Goal: Information Seeking & Learning: Learn about a topic

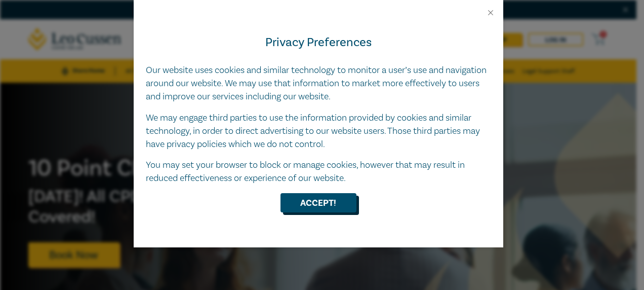
click at [344, 203] on button "Accept!" at bounding box center [318, 202] width 76 height 19
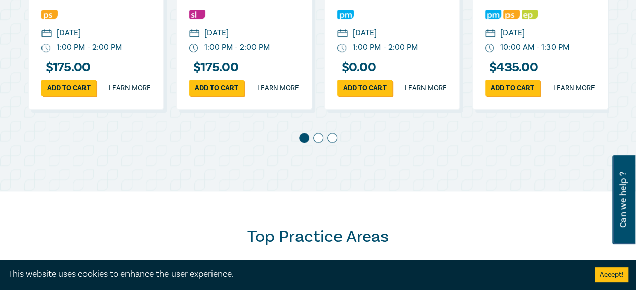
scroll to position [658, 0]
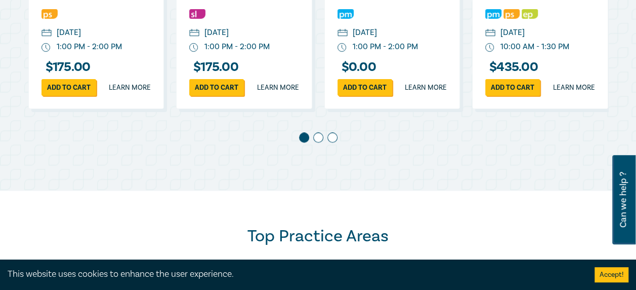
click at [315, 142] on span at bounding box center [318, 137] width 10 height 10
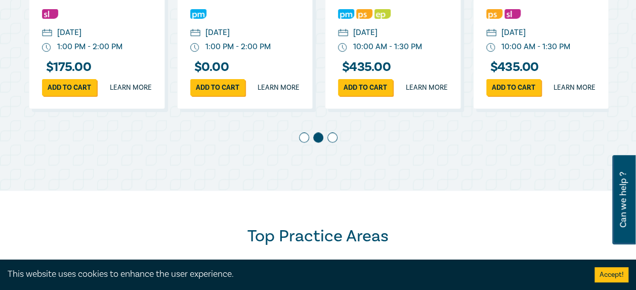
scroll to position [0, 148]
click at [329, 142] on span at bounding box center [333, 137] width 10 height 10
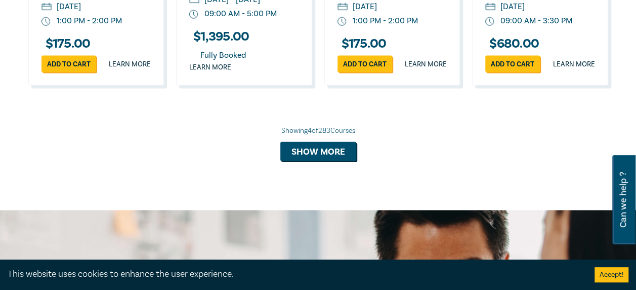
scroll to position [1114, 0]
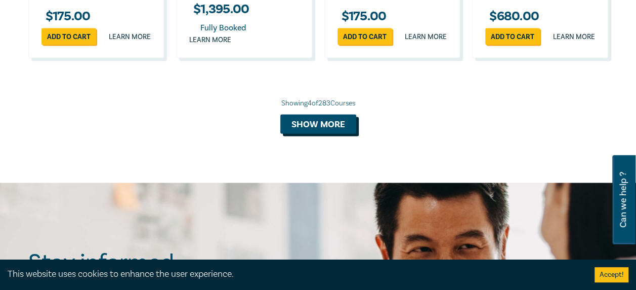
click at [328, 134] on button "Show more" at bounding box center [318, 123] width 76 height 19
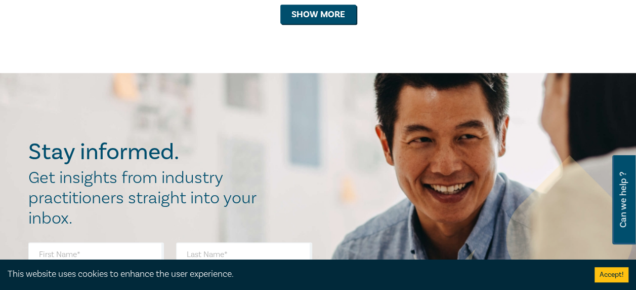
scroll to position [2228, 0]
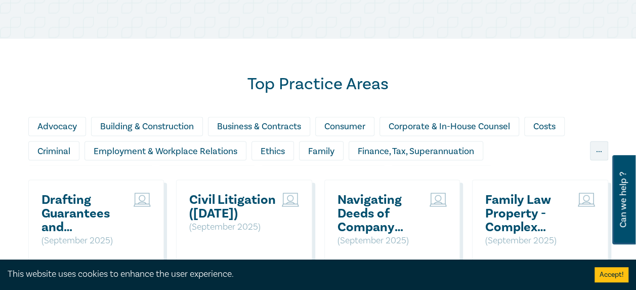
scroll to position [861, 0]
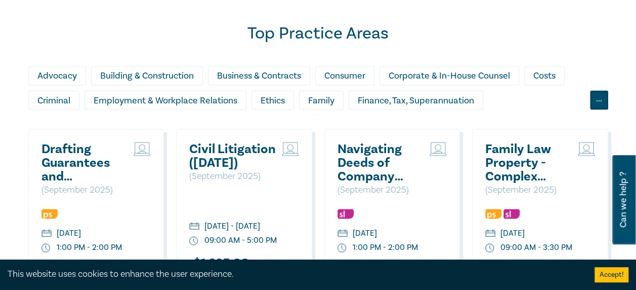
click at [601, 107] on div "..." at bounding box center [599, 99] width 18 height 19
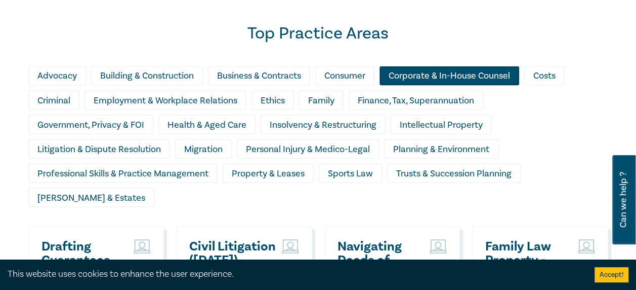
click at [446, 85] on div "Corporate & In-House Counsel" at bounding box center [450, 75] width 140 height 19
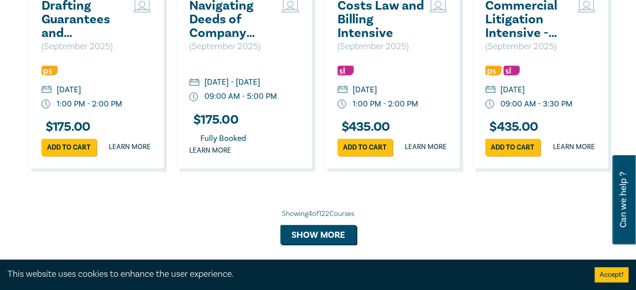
scroll to position [1164, 0]
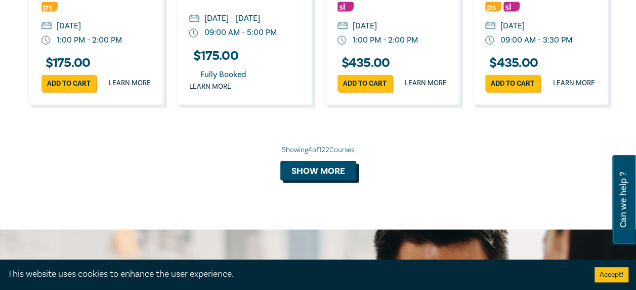
click at [335, 180] on button "Show more" at bounding box center [318, 170] width 76 height 19
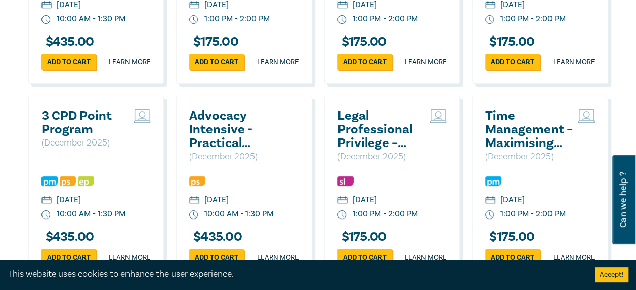
scroll to position [0, 296]
